Goal: Information Seeking & Learning: Learn about a topic

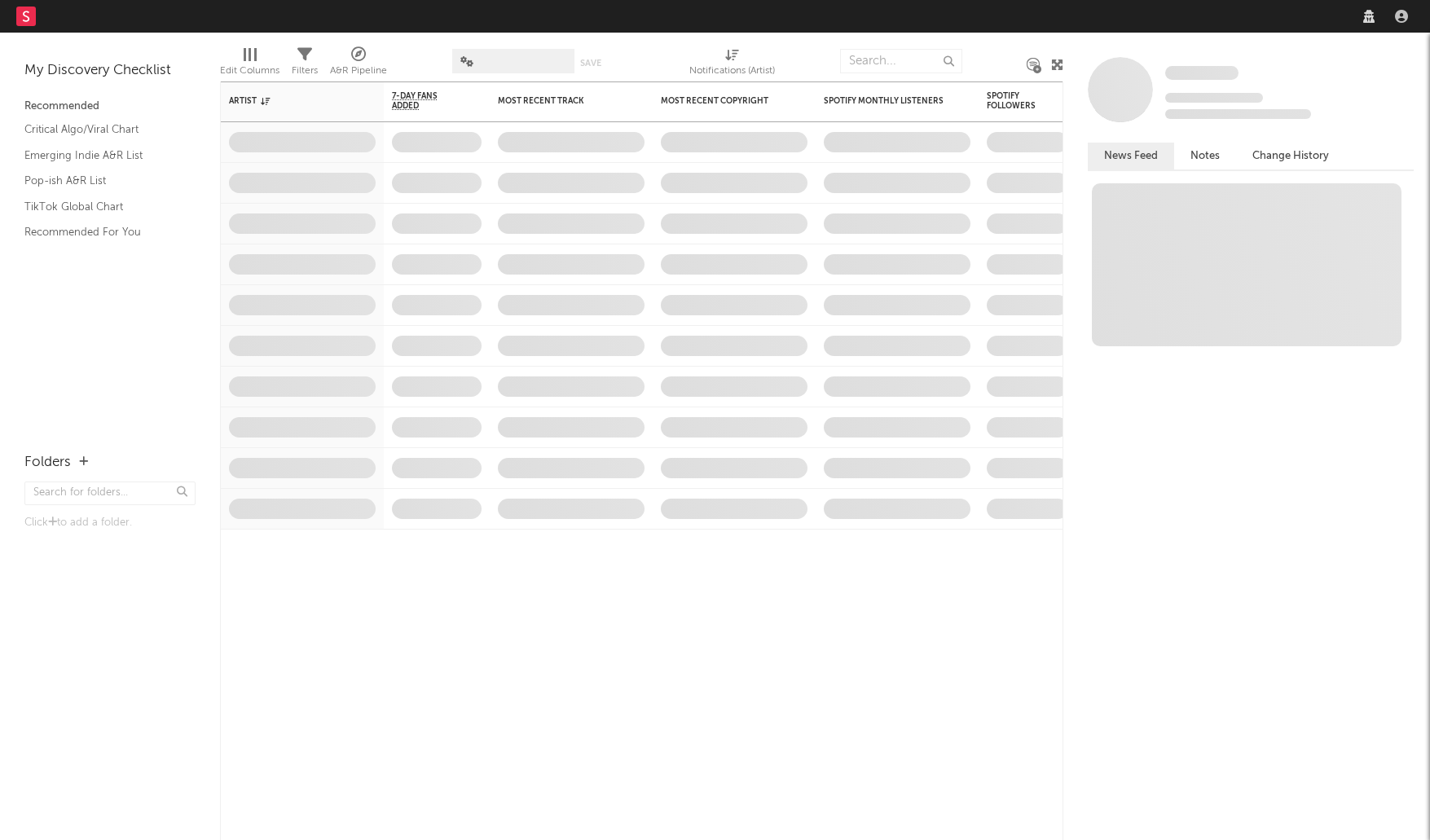
click at [1269, 17] on nav "Dashboard Discovery Assistant Charts Leads" at bounding box center [715, 16] width 1430 height 33
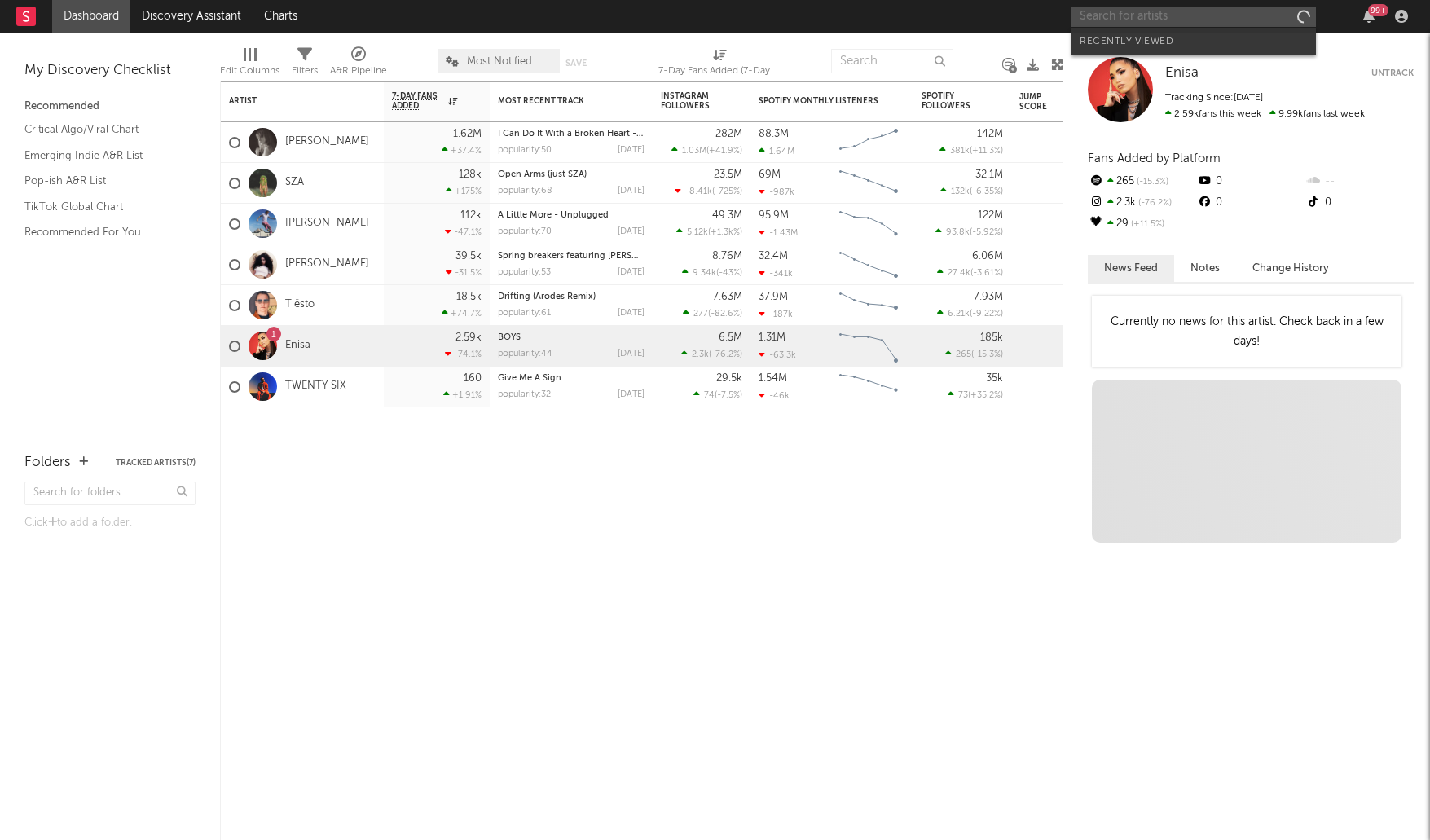
click at [1250, 14] on input "text" at bounding box center [1194, 17] width 244 height 20
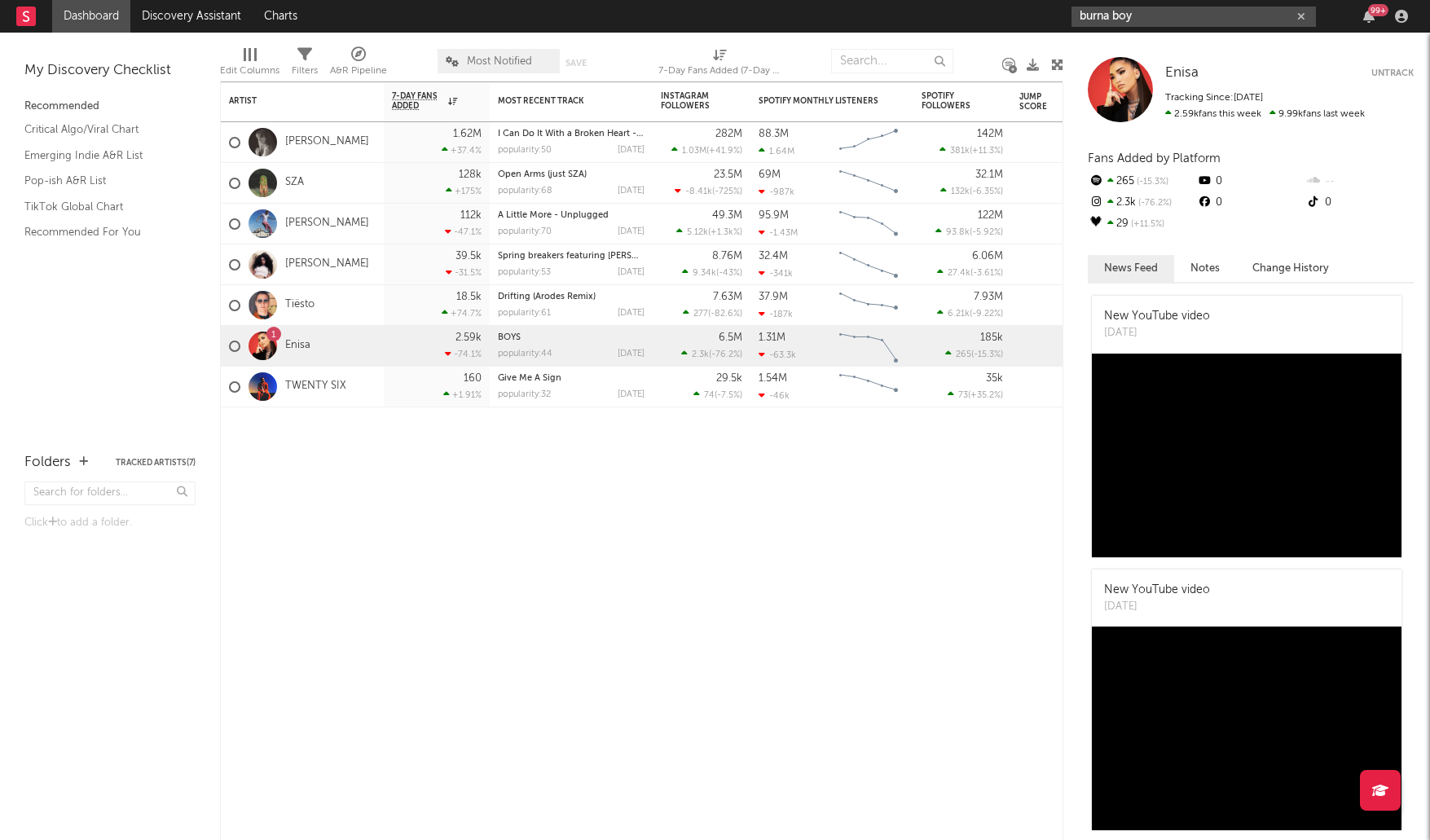
click at [1221, 8] on input "burna boy" at bounding box center [1194, 17] width 244 height 20
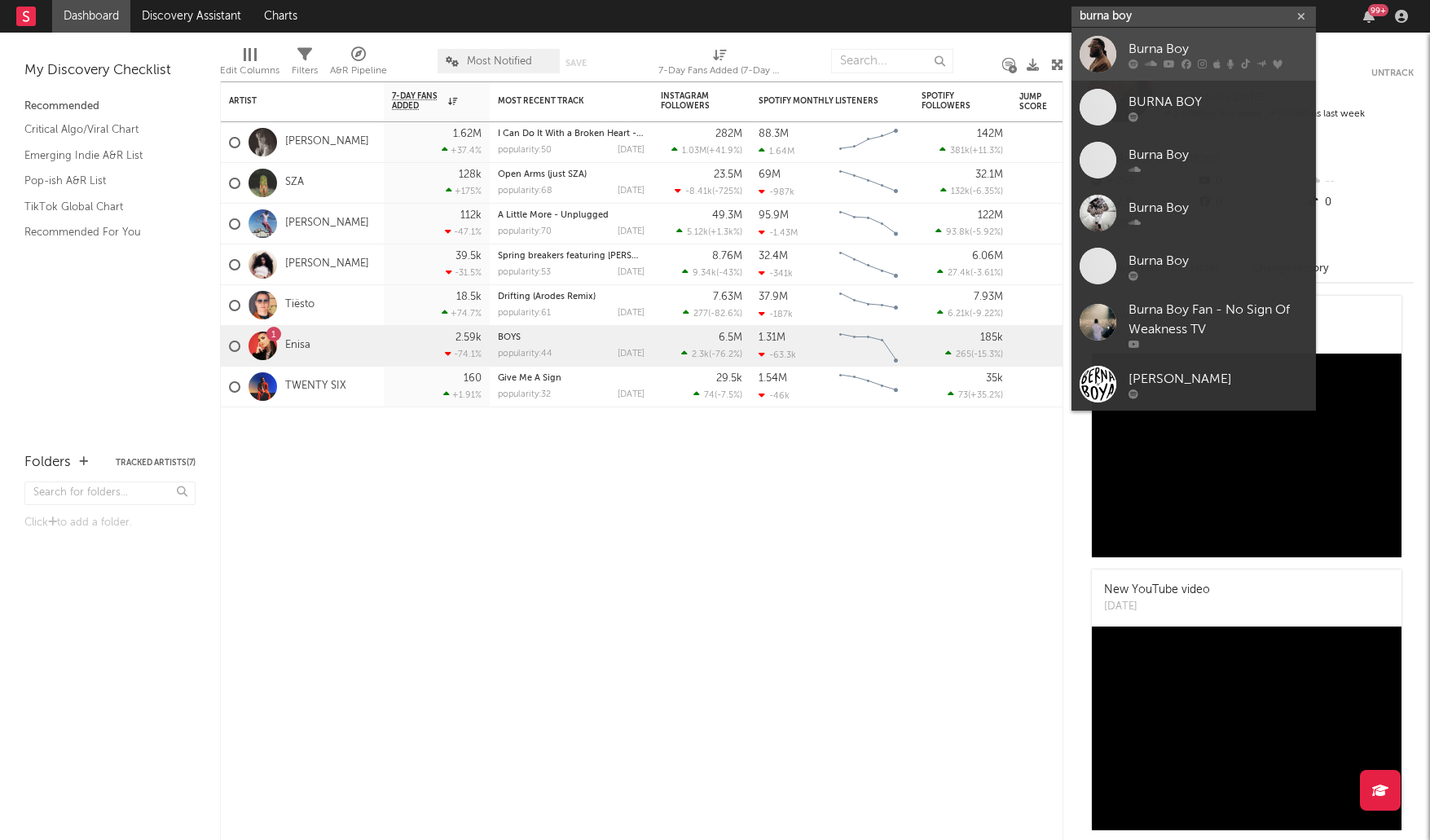
type input "burna boy"
click at [1193, 53] on div "Burna Boy" at bounding box center [1218, 49] width 179 height 19
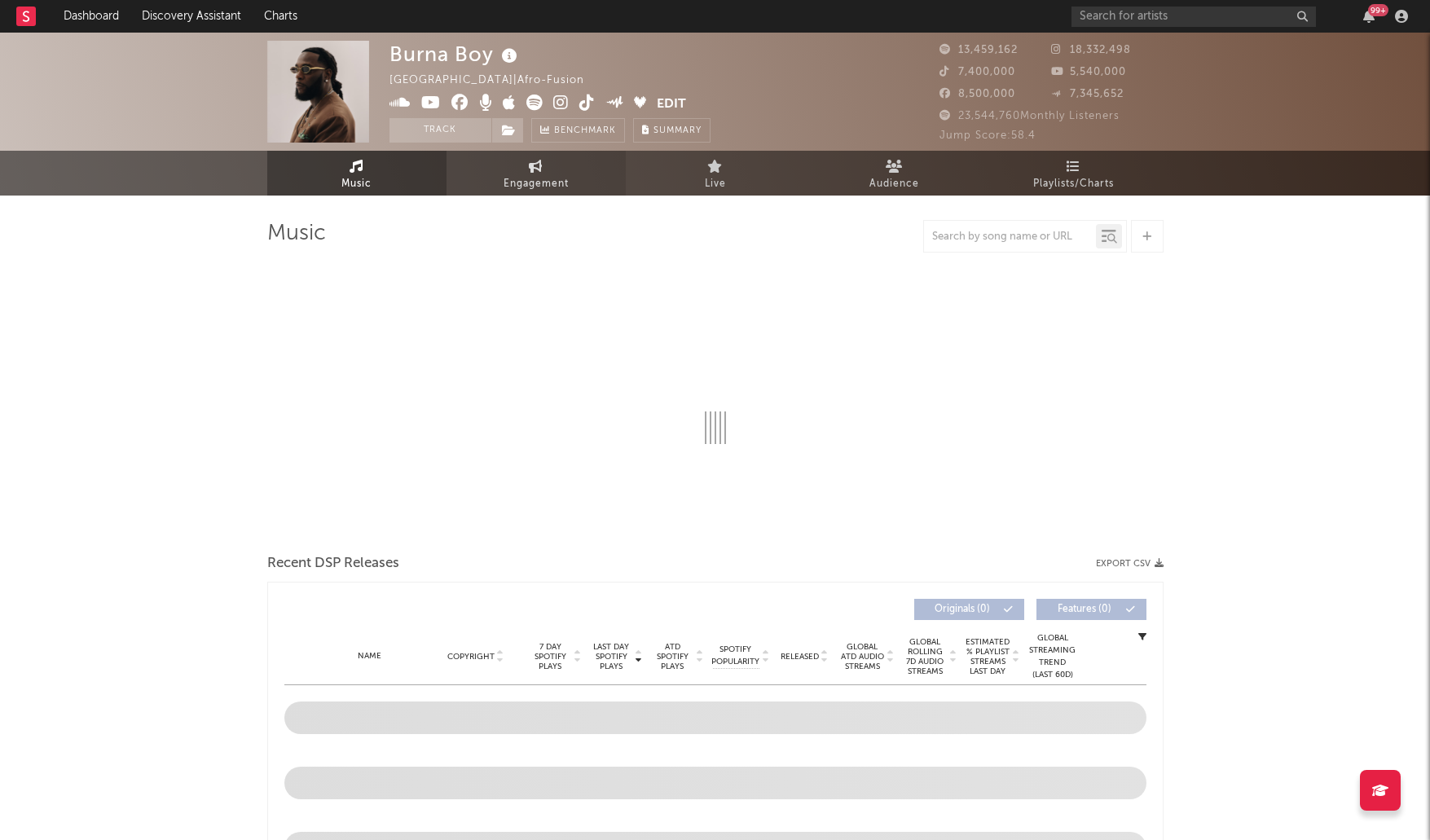
select select "6m"
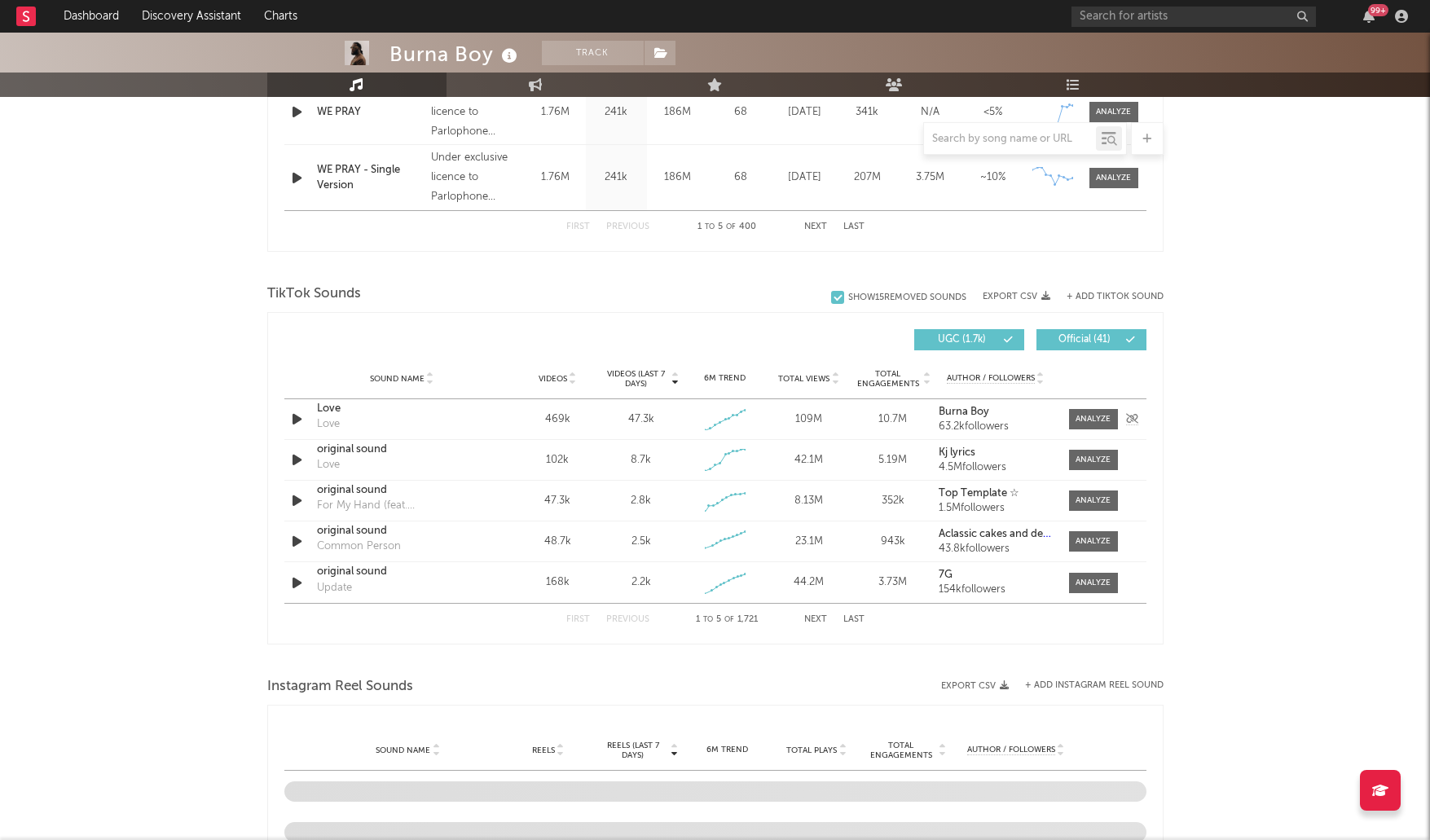
scroll to position [928, 0]
click at [1078, 423] on div at bounding box center [1094, 421] width 35 height 13
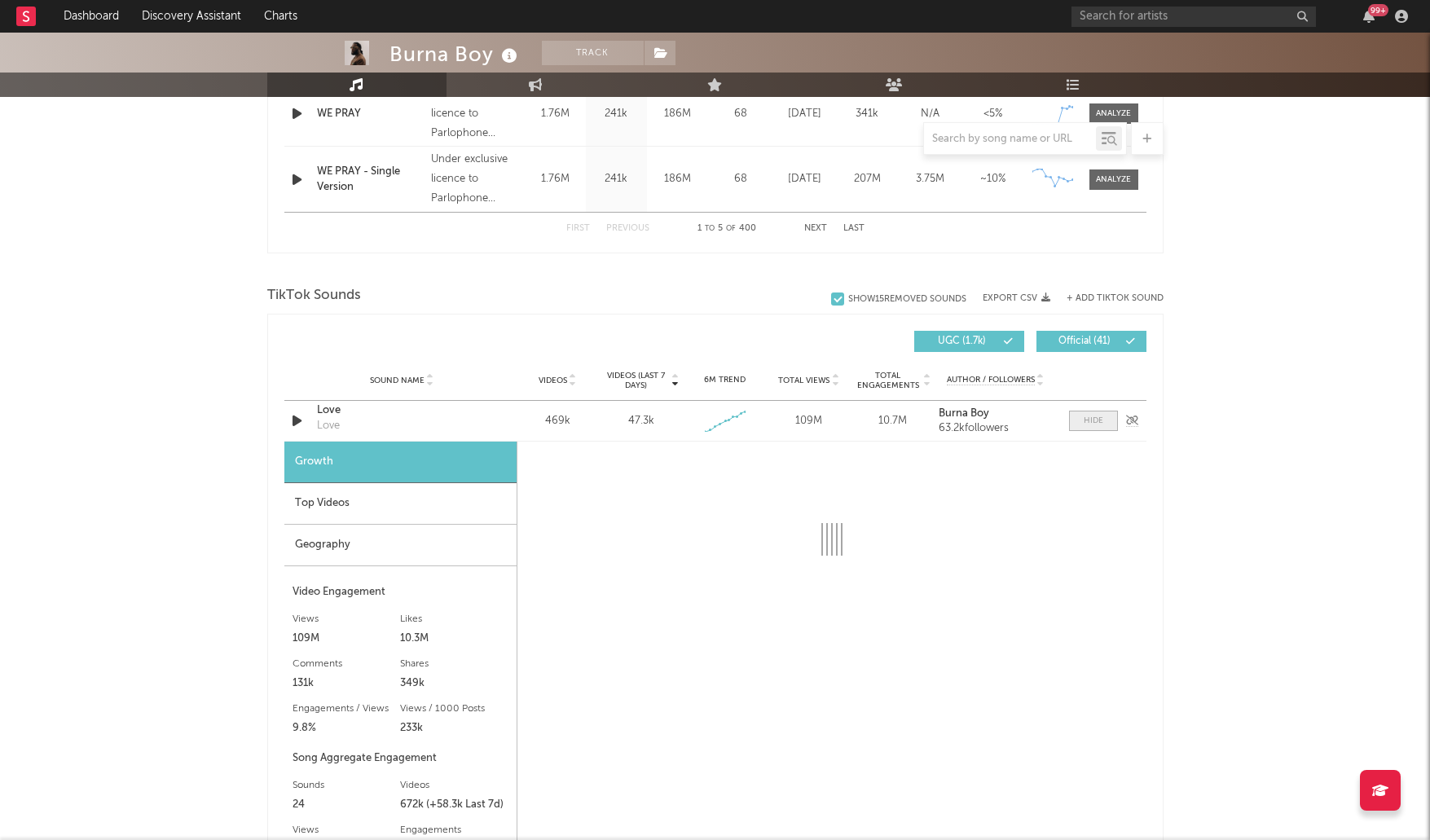
select select "1w"
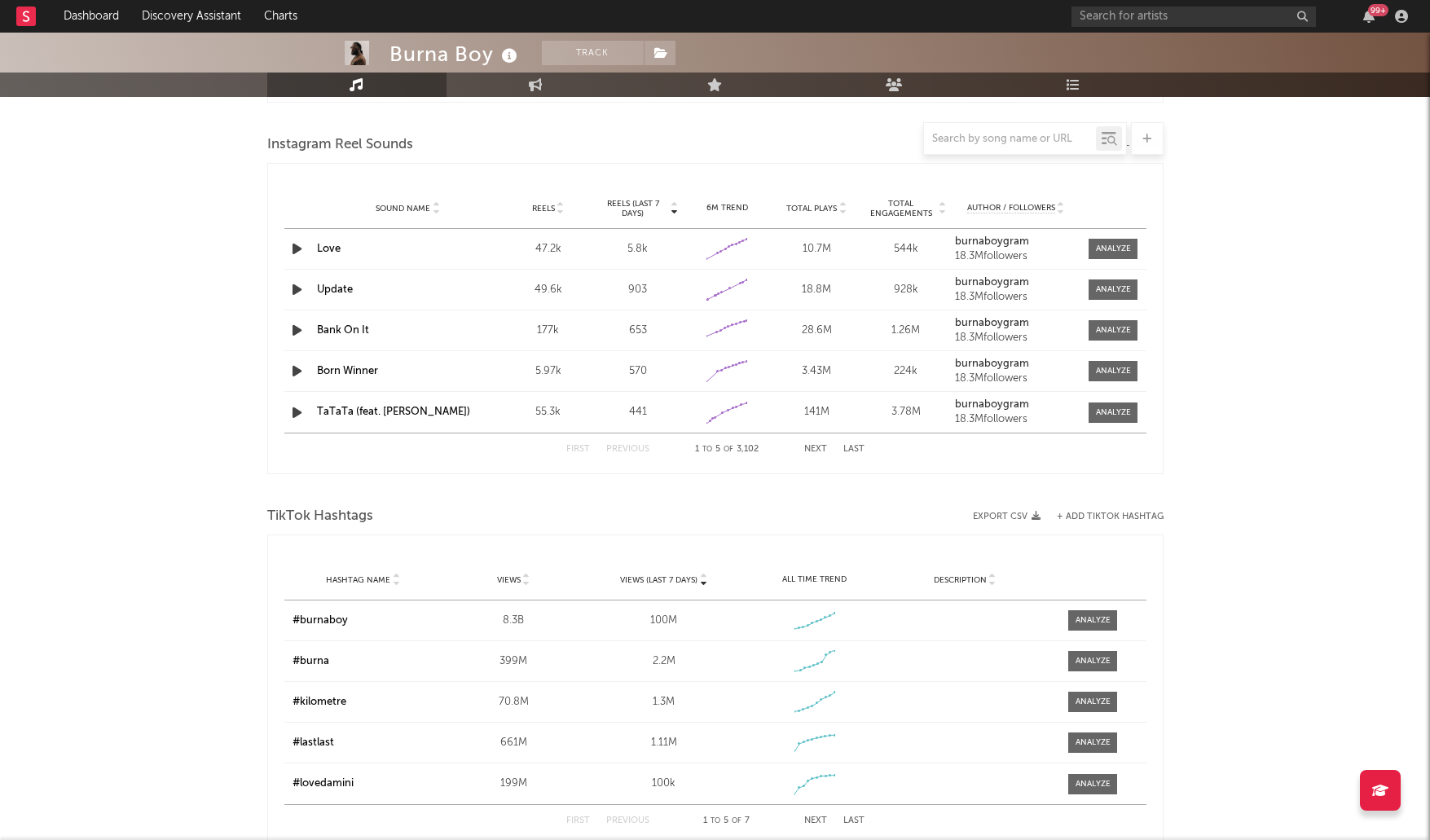
scroll to position [1918, 0]
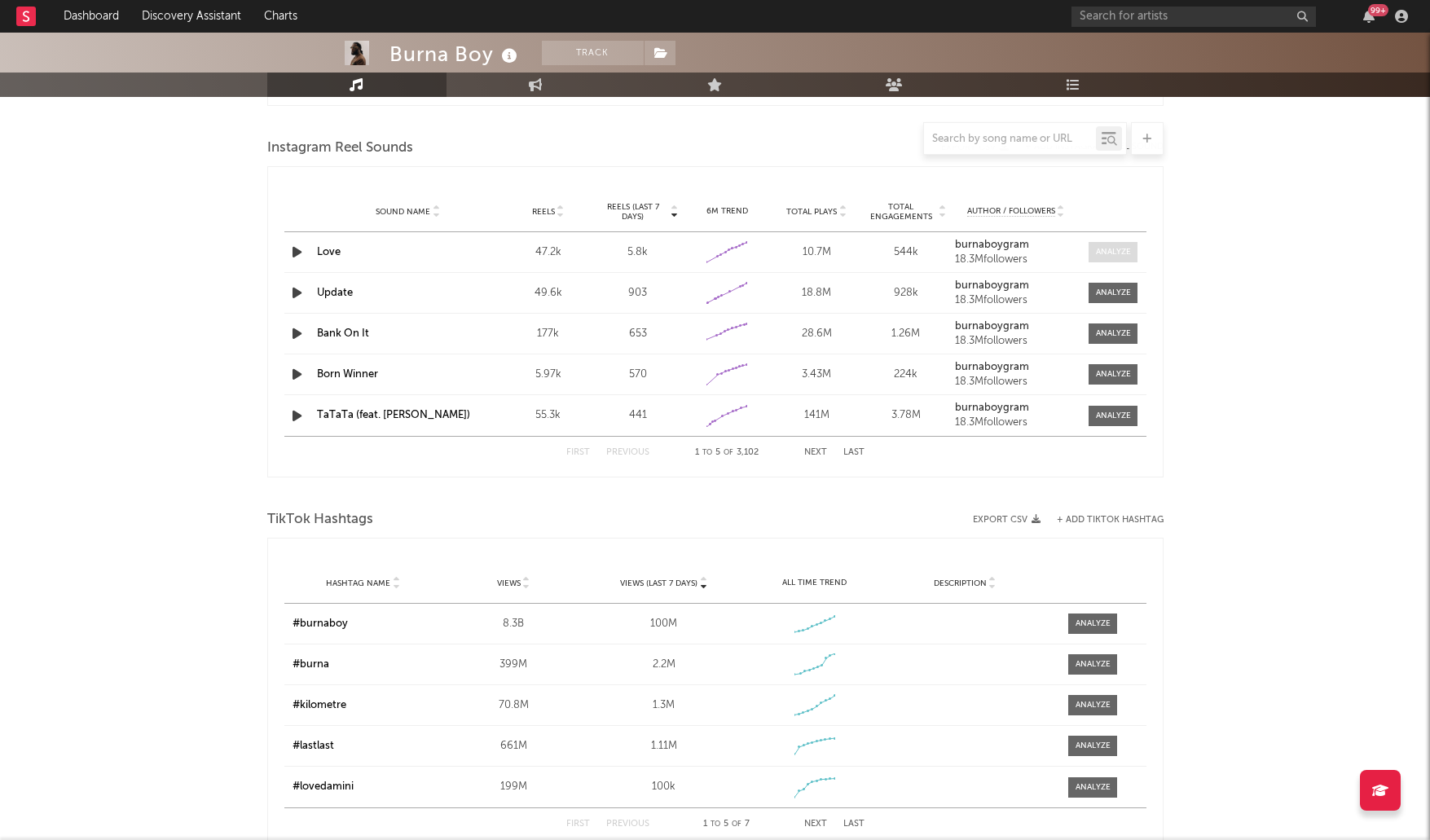
click at [1114, 253] on div at bounding box center [1114, 252] width 35 height 13
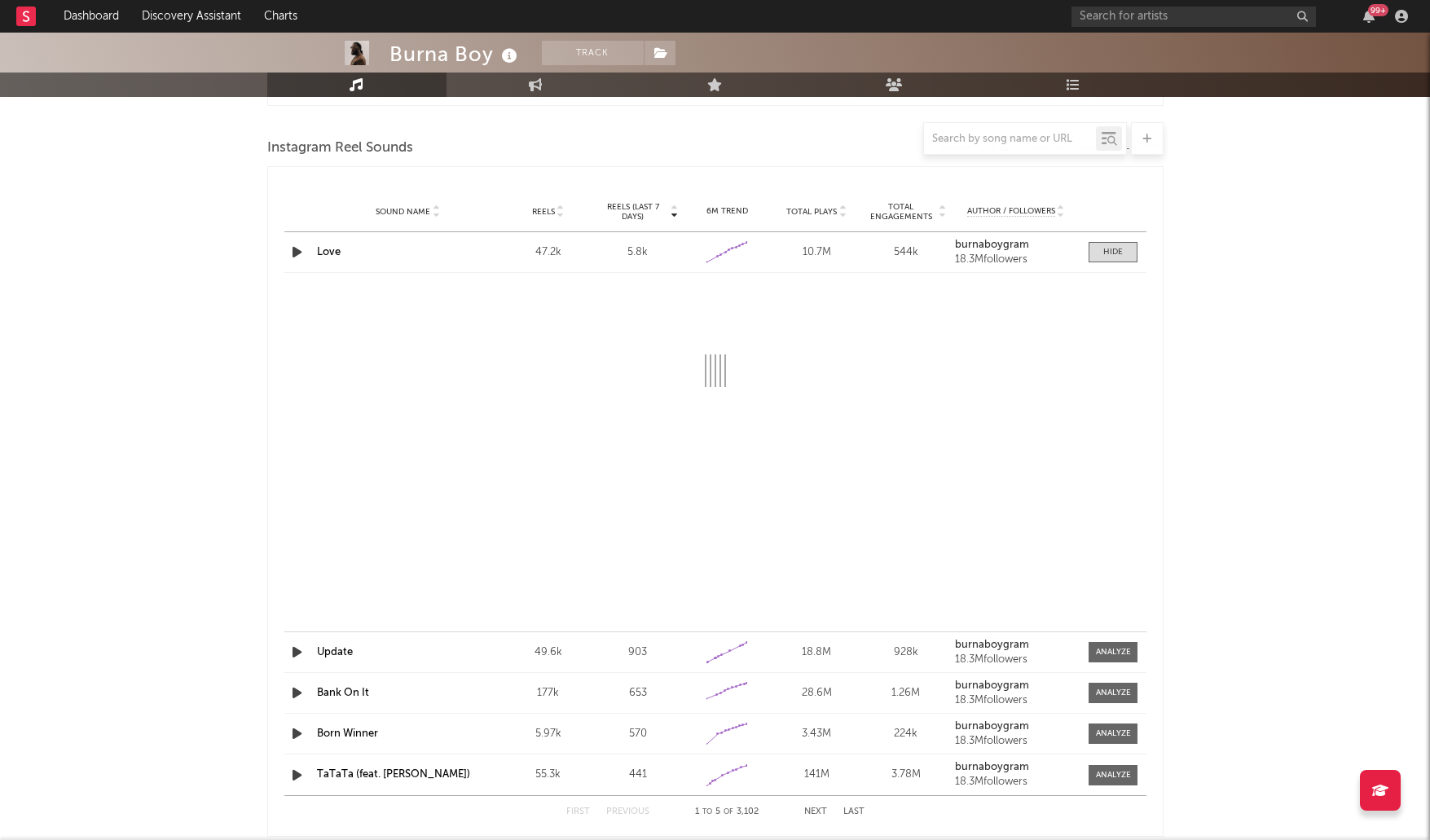
select select "1w"
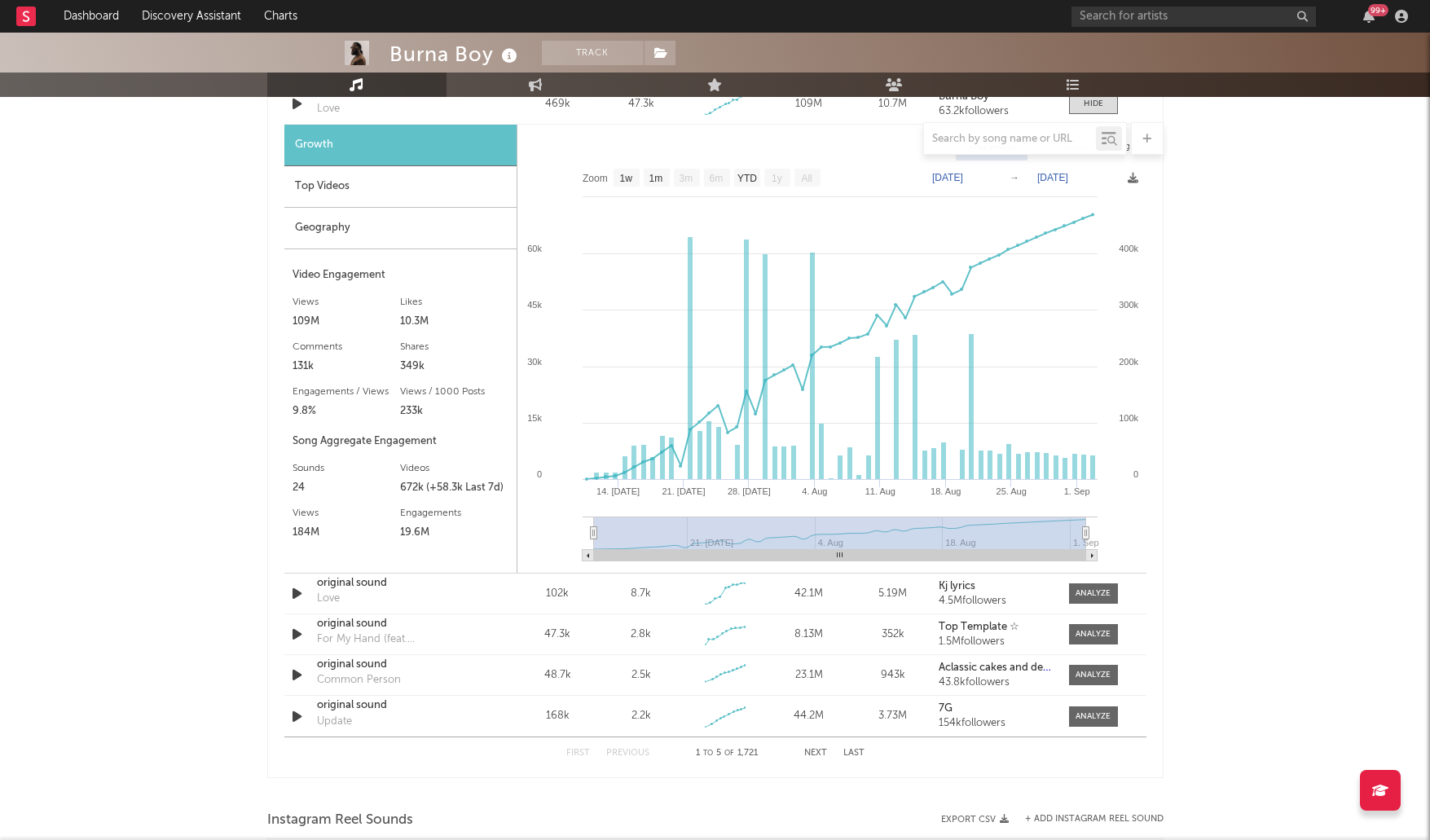
scroll to position [1070, 0]
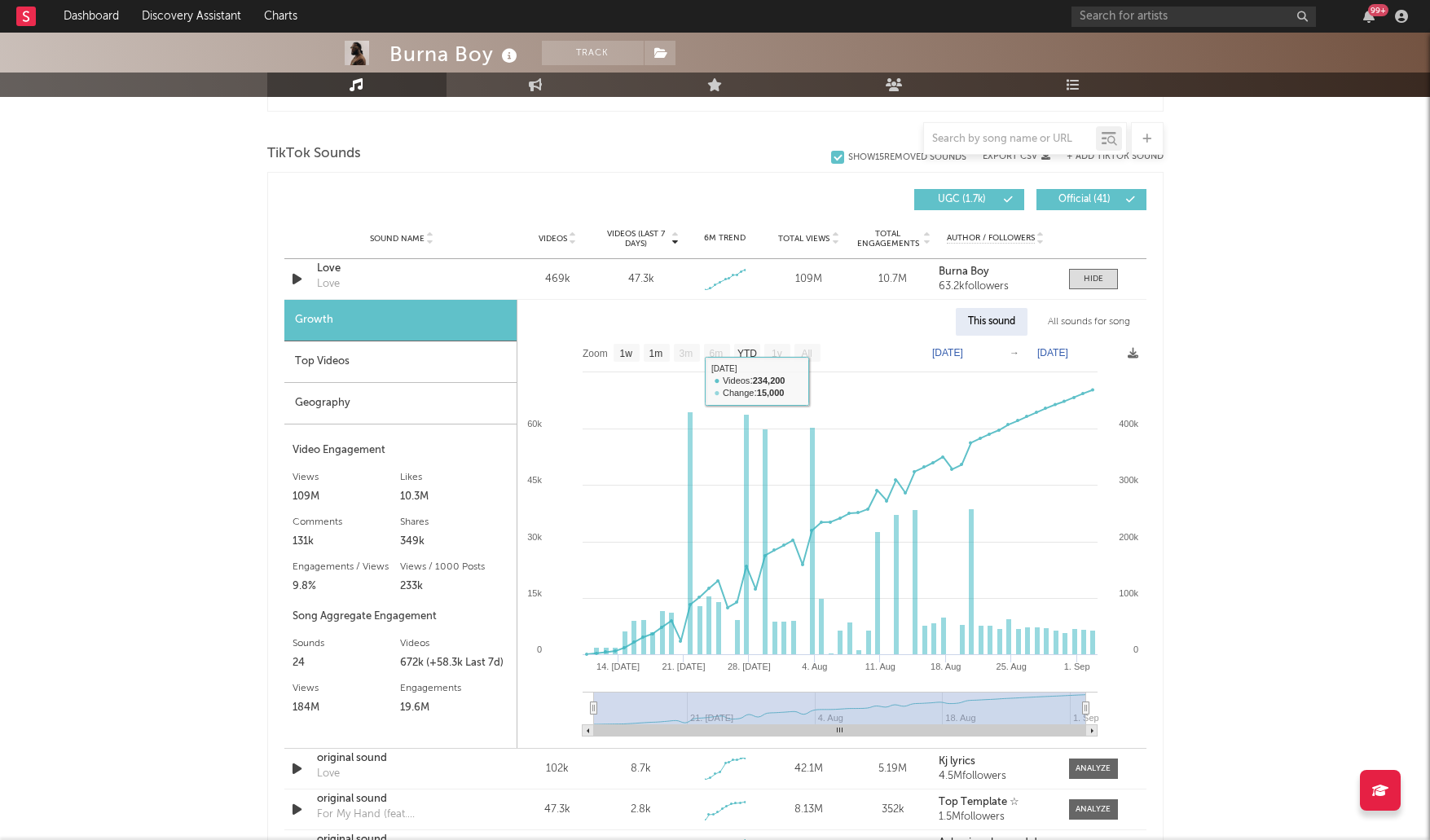
click at [400, 392] on div "Geography" at bounding box center [401, 404] width 233 height 42
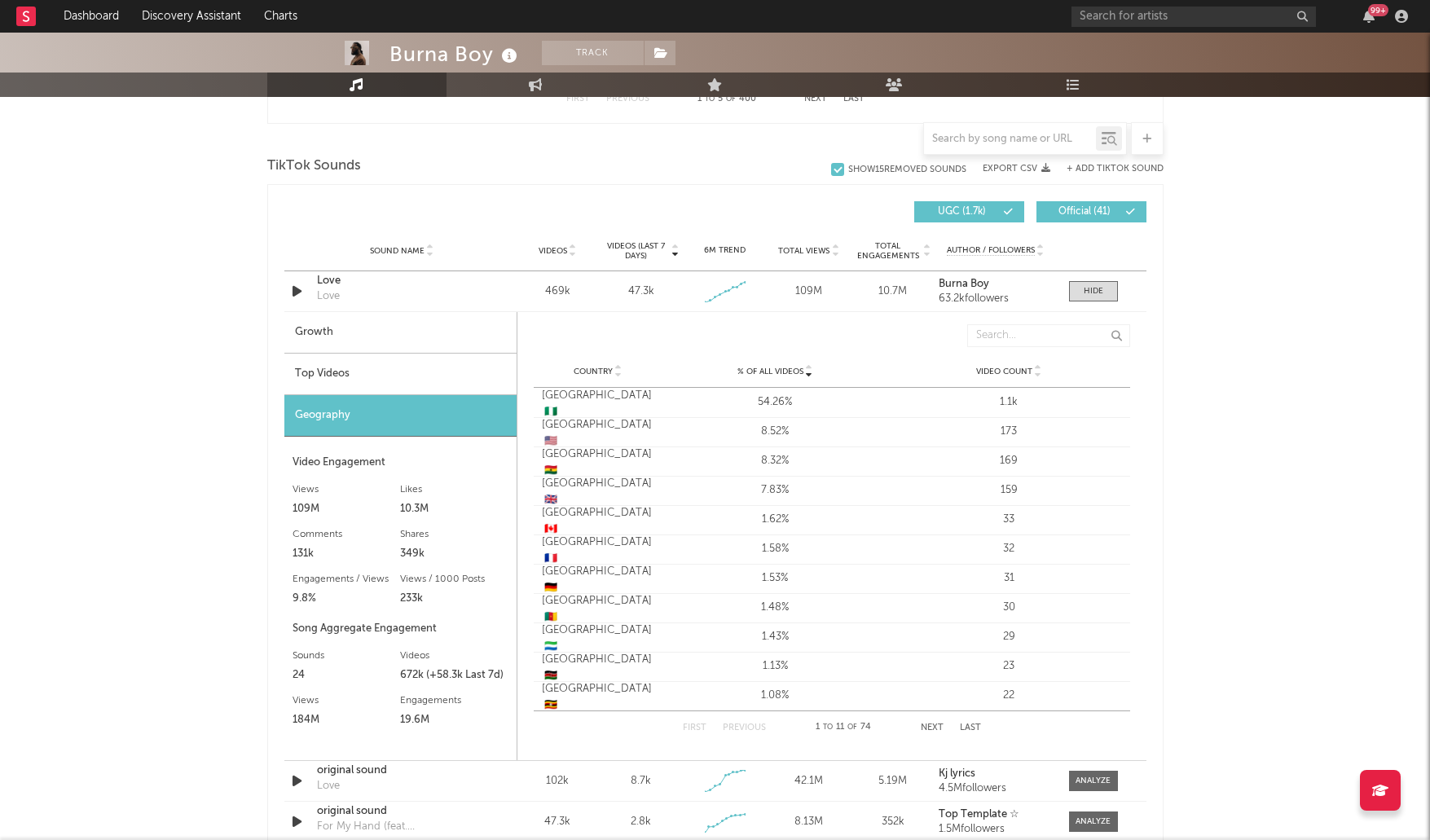
scroll to position [1057, 0]
click at [761, 433] on div "8.52%" at bounding box center [776, 432] width 226 height 16
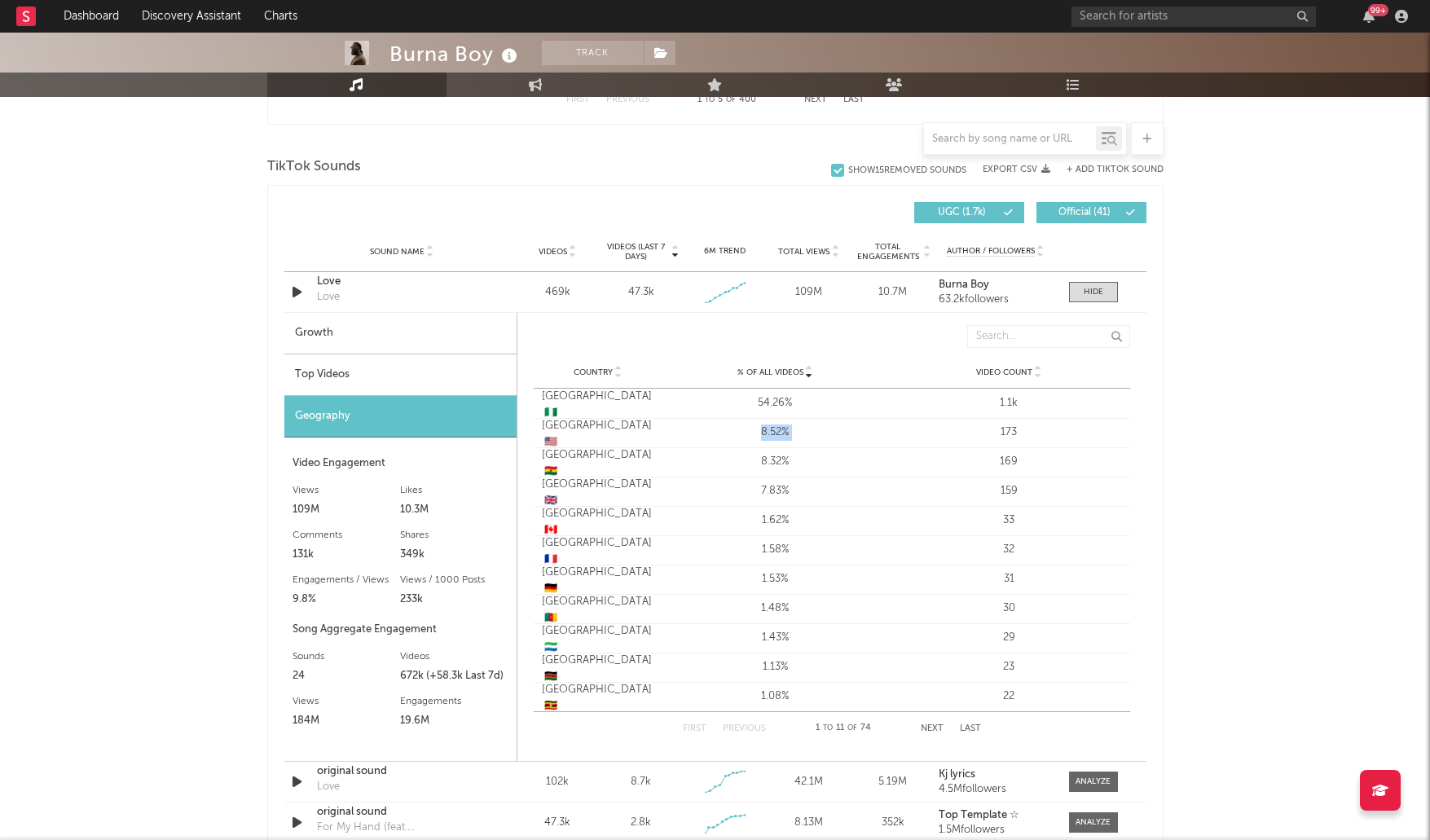
click at [761, 433] on div "8.52%" at bounding box center [776, 432] width 226 height 16
click at [748, 428] on div "8.52%" at bounding box center [776, 432] width 226 height 16
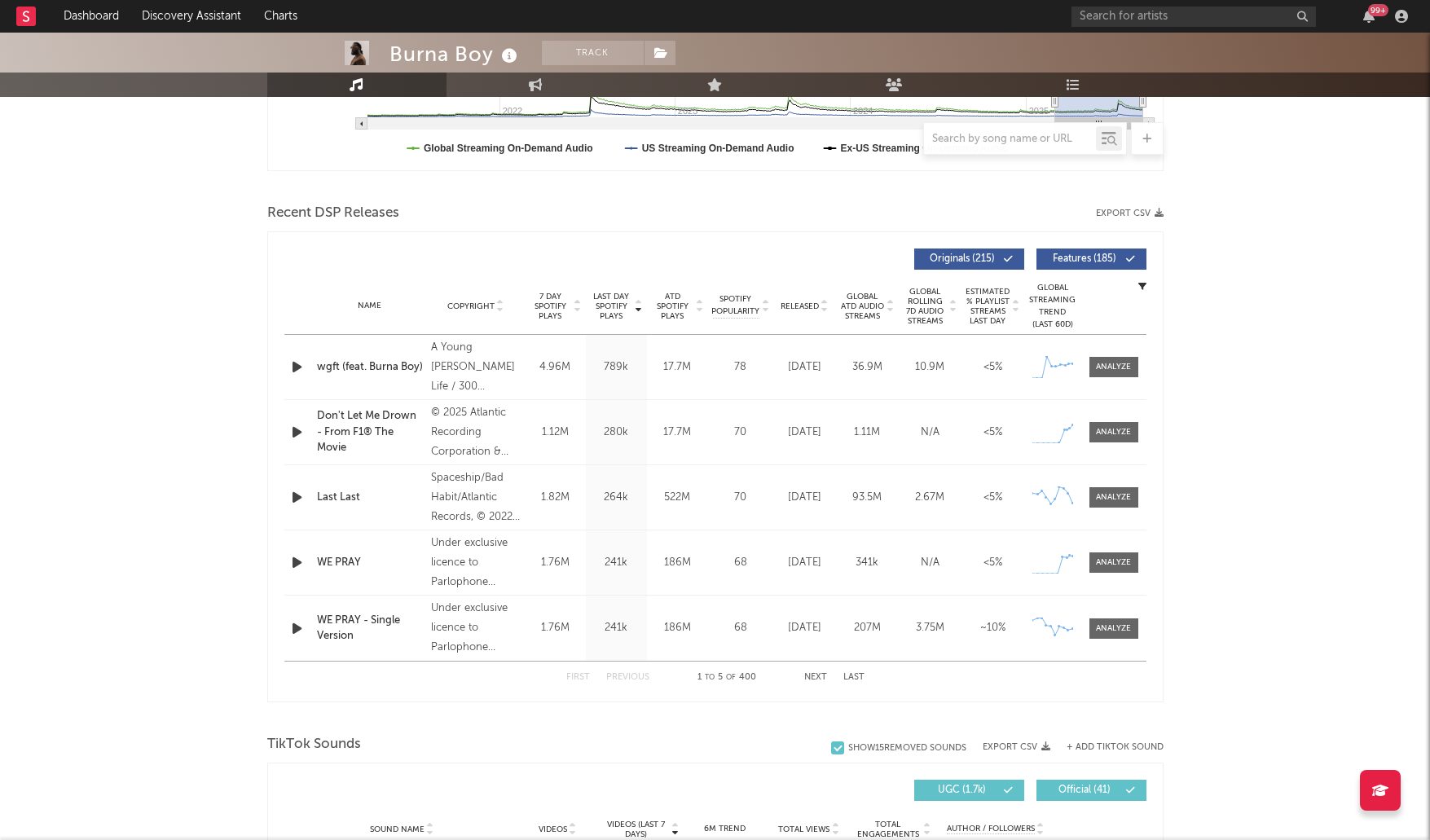
scroll to position [283, 0]
